Goal: Task Accomplishment & Management: Use online tool/utility

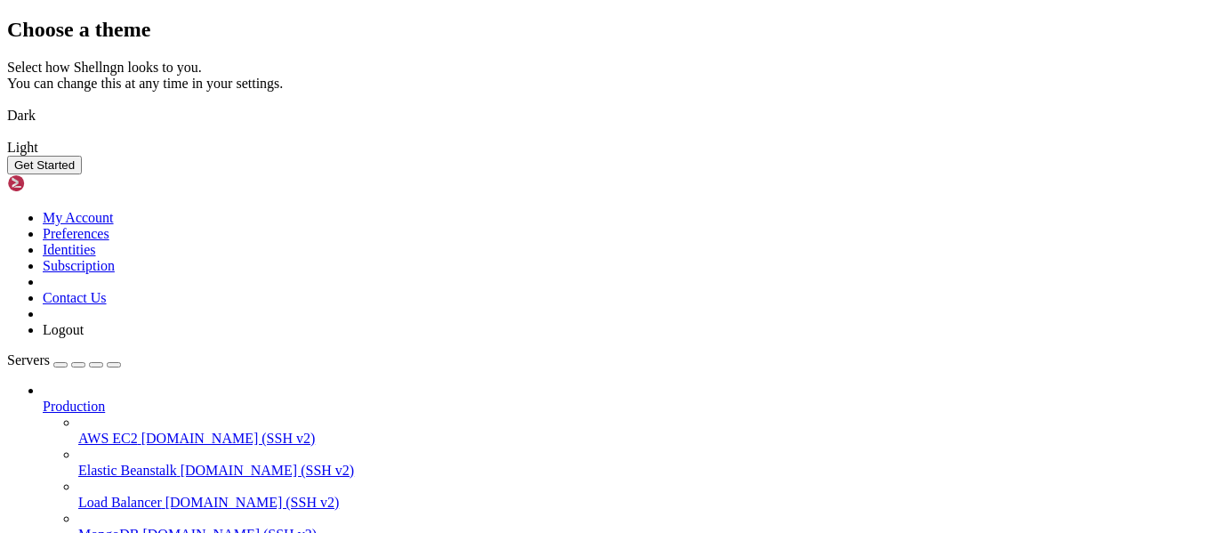
click at [7, 104] on img at bounding box center [7, 104] width 0 height 0
click at [82, 174] on button "Get Started" at bounding box center [44, 165] width 75 height 19
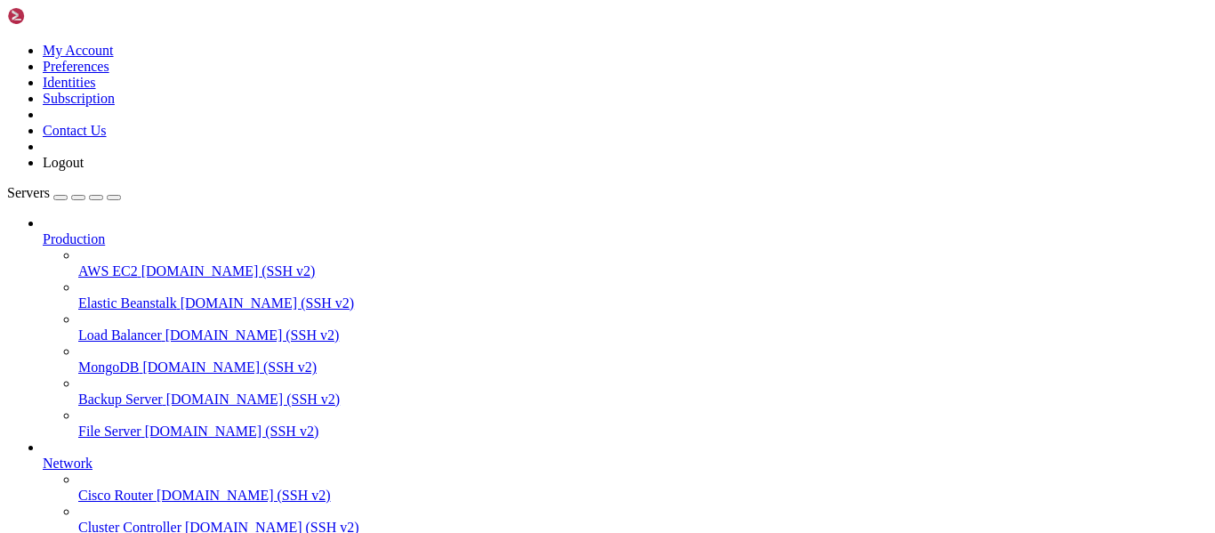
click at [141, 263] on span "[DOMAIN_NAME] (SSH v2)" at bounding box center [228, 270] width 174 height 15
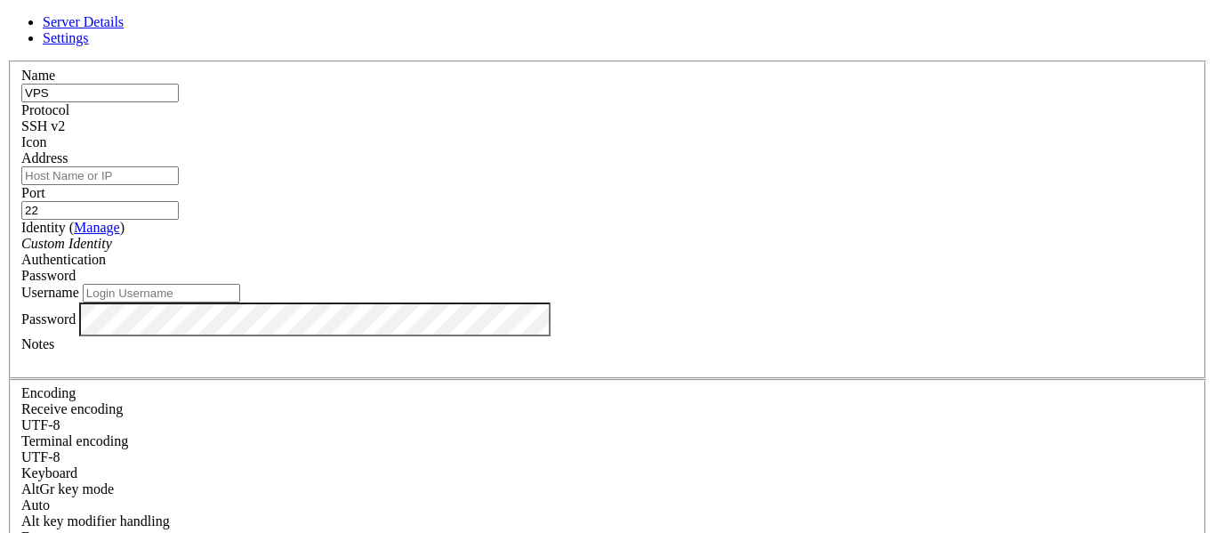
type input "VPS"
click at [179, 178] on input "Address" at bounding box center [99, 175] width 157 height 19
paste input "[TECHNICAL_ID]"
type input "[TECHNICAL_ID]"
click at [179, 201] on input "22" at bounding box center [99, 210] width 157 height 19
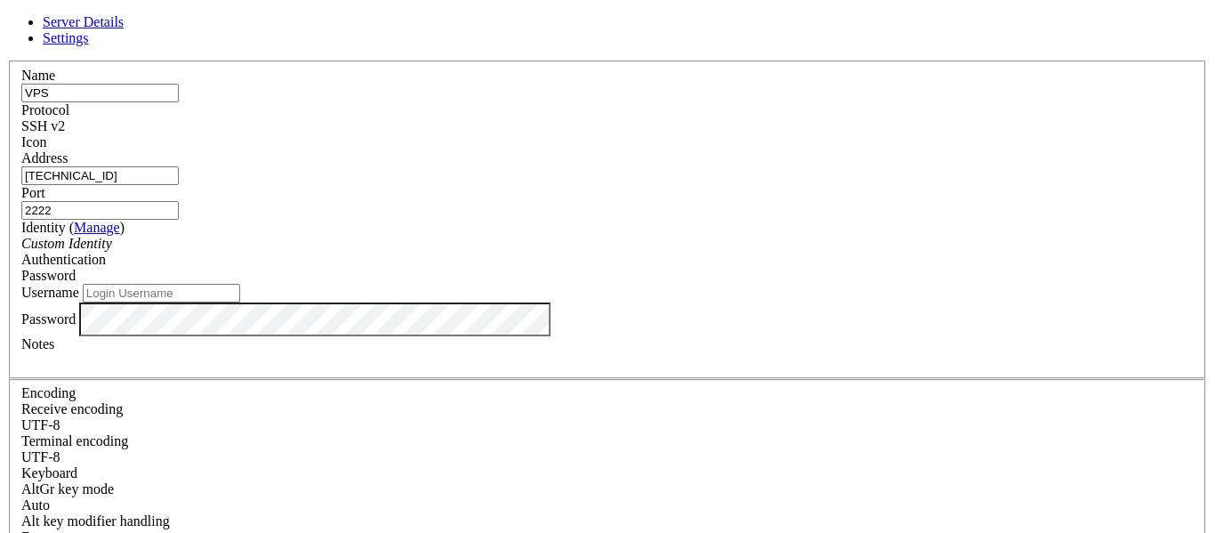
type input "2222"
click at [76, 268] on span "Password" at bounding box center [48, 275] width 54 height 15
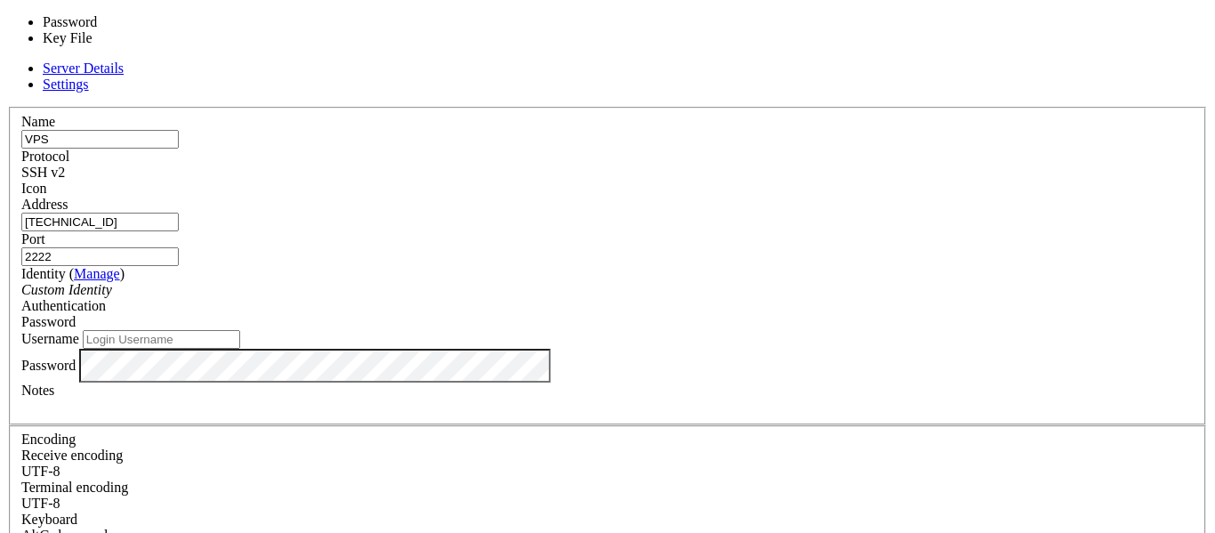
click at [240, 330] on input "Username" at bounding box center [161, 339] width 157 height 19
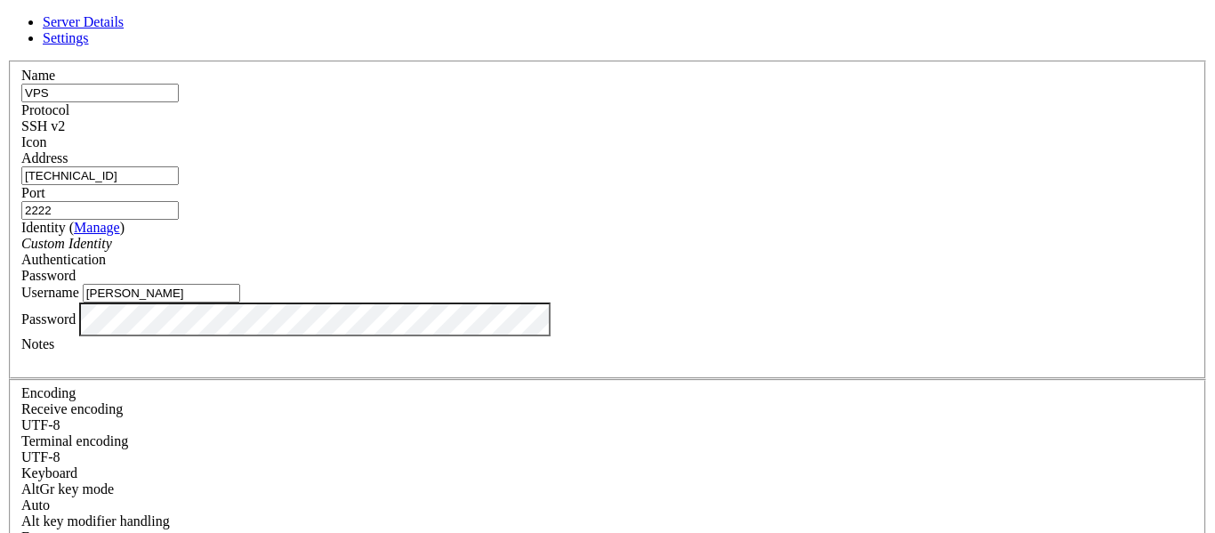
scroll to position [32, 0]
type input "[PERSON_NAME]"
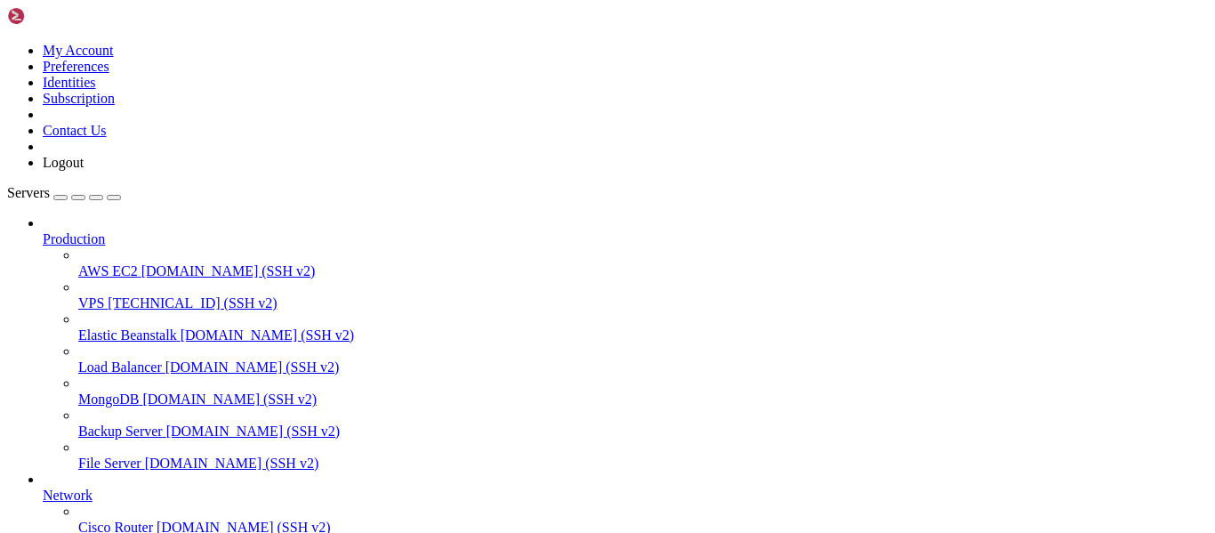
click at [101, 295] on span "VPS" at bounding box center [91, 302] width 26 height 15
click at [78, 295] on link "VPS [TECHNICAL_ID] (SSH v2)" at bounding box center [642, 303] width 1129 height 16
